Goal: Task Accomplishment & Management: Manage account settings

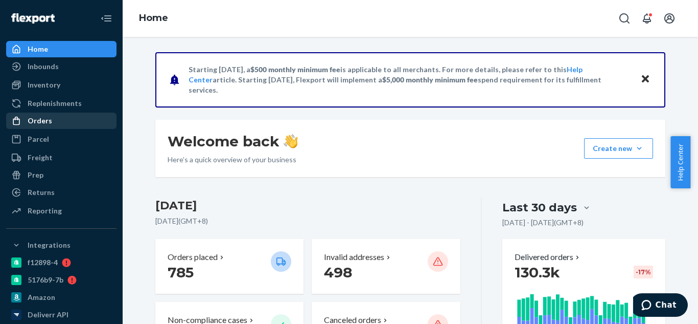
click at [41, 127] on div "Orders" at bounding box center [61, 120] width 108 height 14
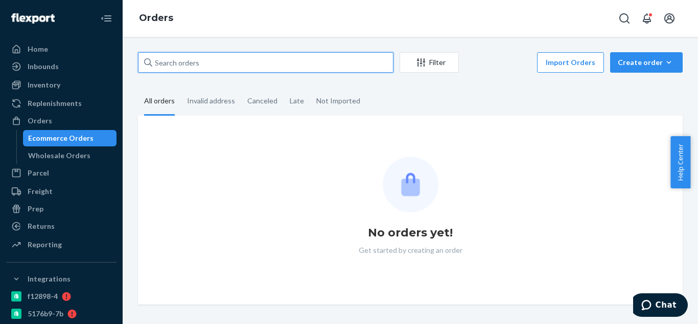
click at [175, 60] on input "text" at bounding box center [266, 62] width 256 height 20
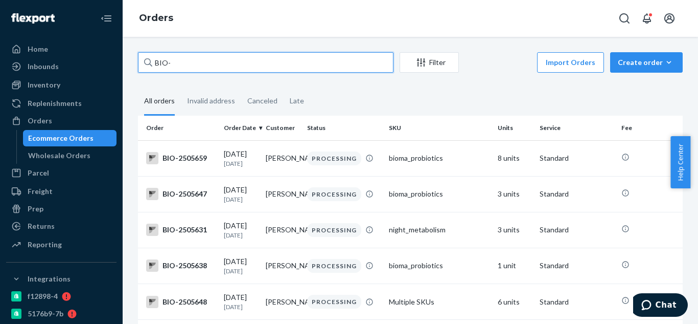
paste input "1240639"
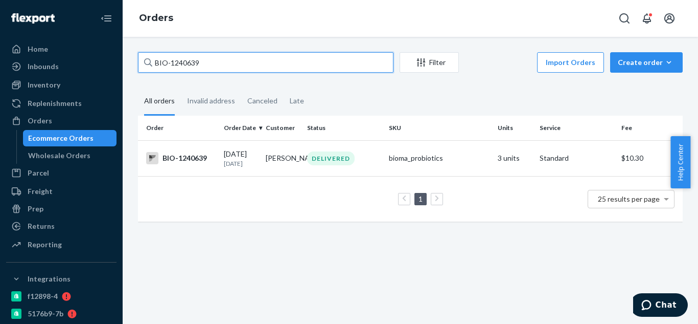
type input "BIO-1240639"
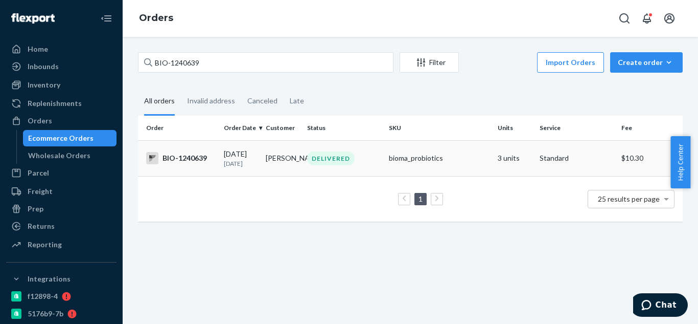
click at [288, 158] on td "[PERSON_NAME]" at bounding box center [283, 158] width 42 height 36
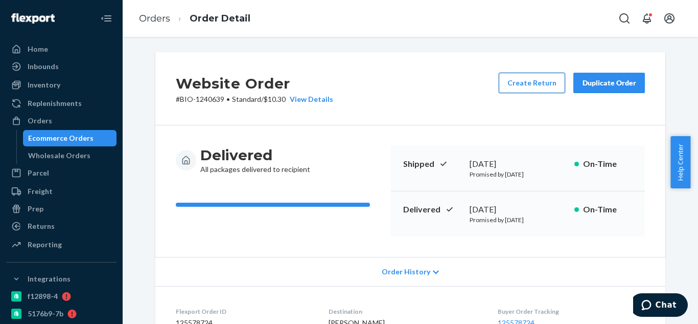
click at [512, 78] on button "Create Return" at bounding box center [532, 83] width 66 height 20
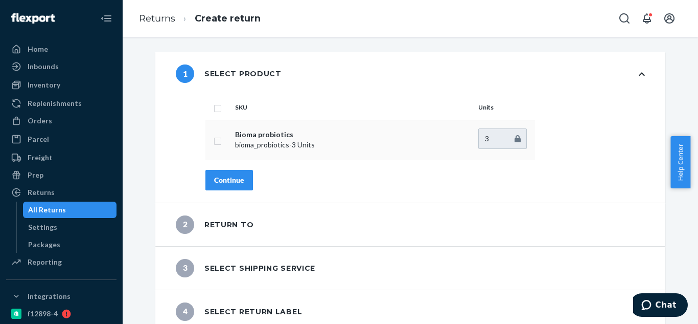
click at [219, 139] on td at bounding box center [219, 140] width 26 height 40
click at [213, 145] on td at bounding box center [219, 140] width 26 height 40
click at [214, 145] on input "checkbox" at bounding box center [218, 139] width 8 height 11
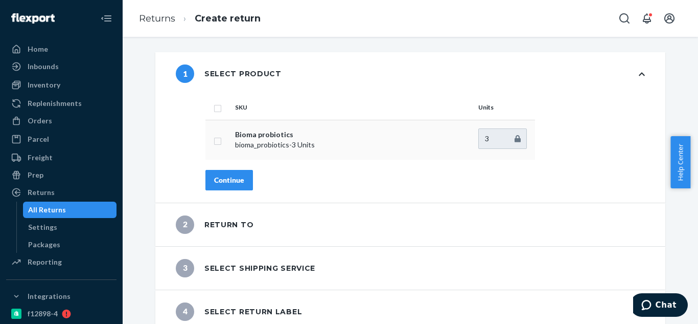
checkbox input "true"
click at [236, 185] on div "Continue" at bounding box center [229, 180] width 30 height 10
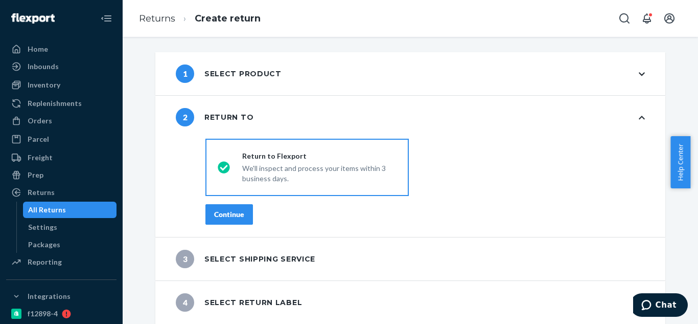
click at [236, 214] on div "Continue" at bounding box center [229, 214] width 30 height 10
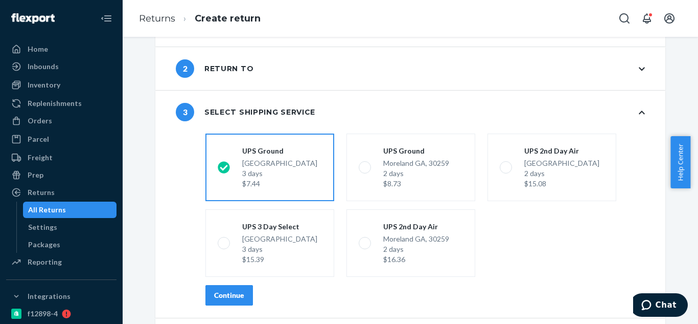
scroll to position [86, 0]
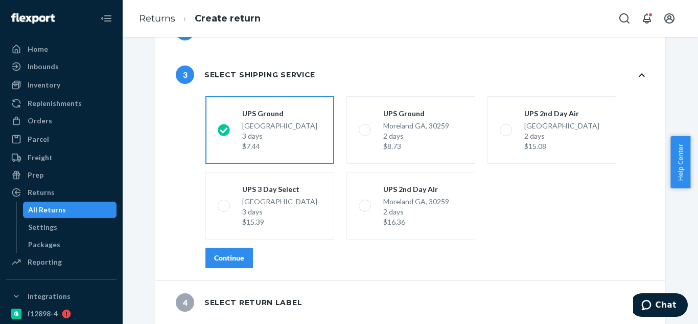
click at [233, 252] on button "Continue" at bounding box center [230, 257] width 48 height 20
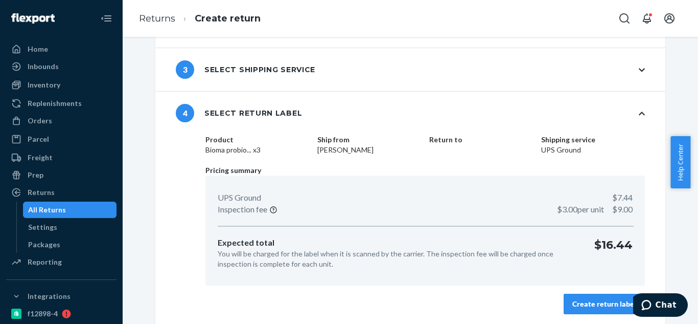
scroll to position [94, 0]
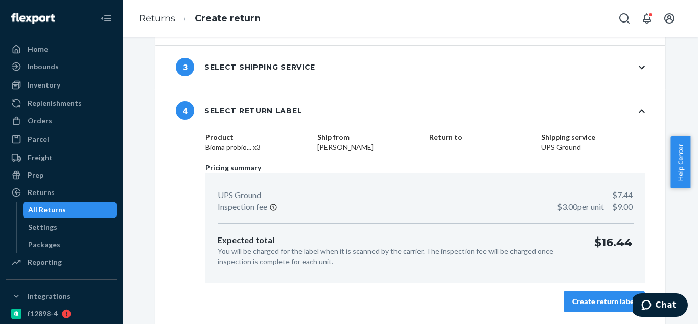
click at [582, 299] on div "Create return label" at bounding box center [605, 301] width 64 height 10
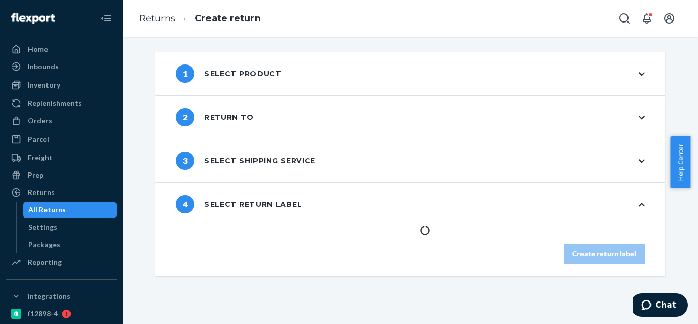
scroll to position [0, 0]
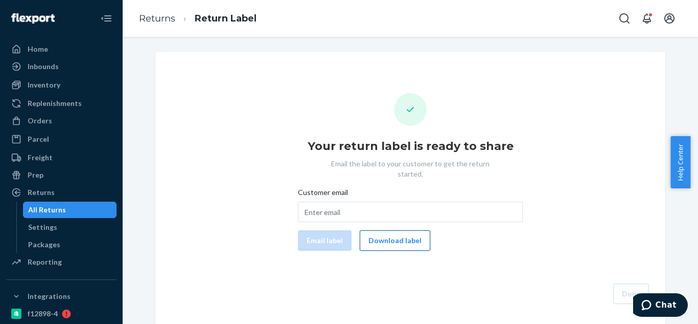
drag, startPoint x: 392, startPoint y: 223, endPoint x: 398, endPoint y: 222, distance: 6.2
click at [393, 230] on button "Download label" at bounding box center [395, 240] width 71 height 20
